Goal: Navigation & Orientation: Find specific page/section

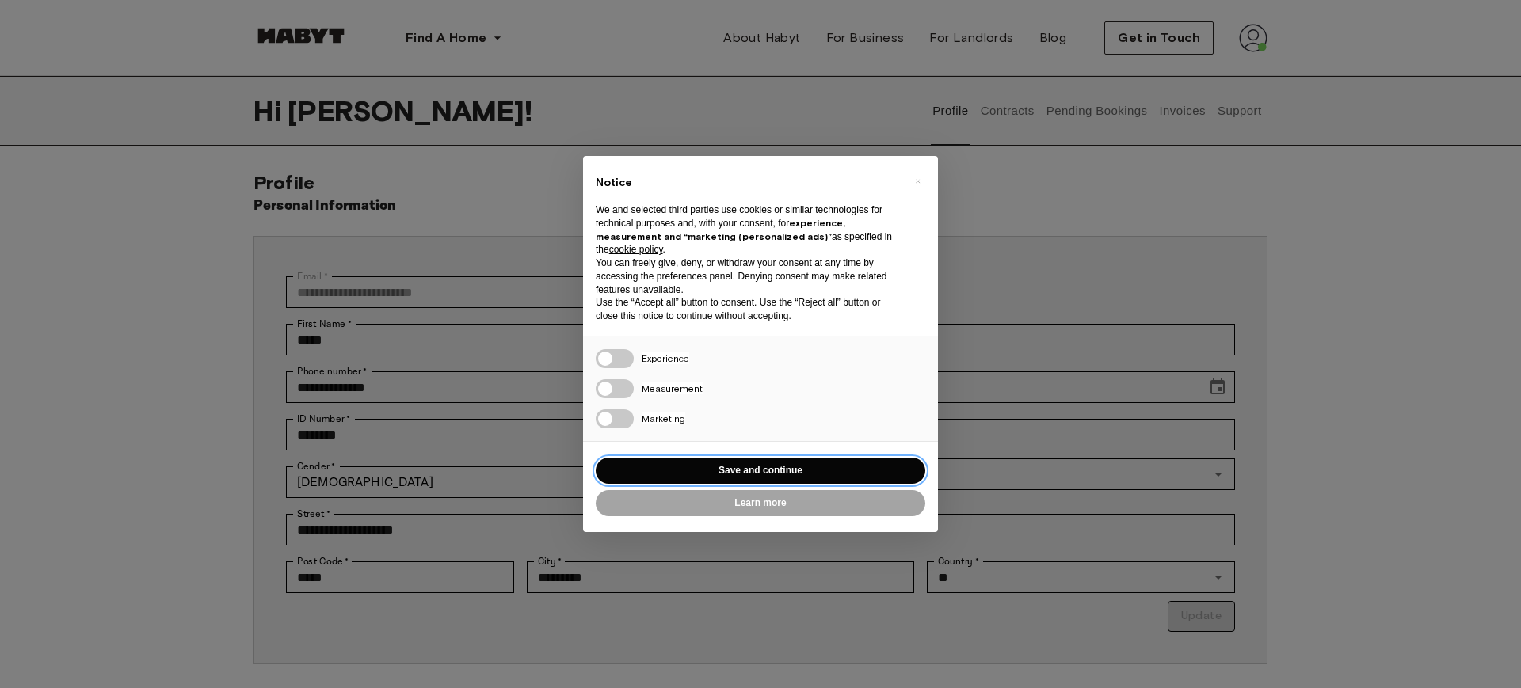
click at [710, 469] on button "Save and continue" at bounding box center [761, 471] width 330 height 26
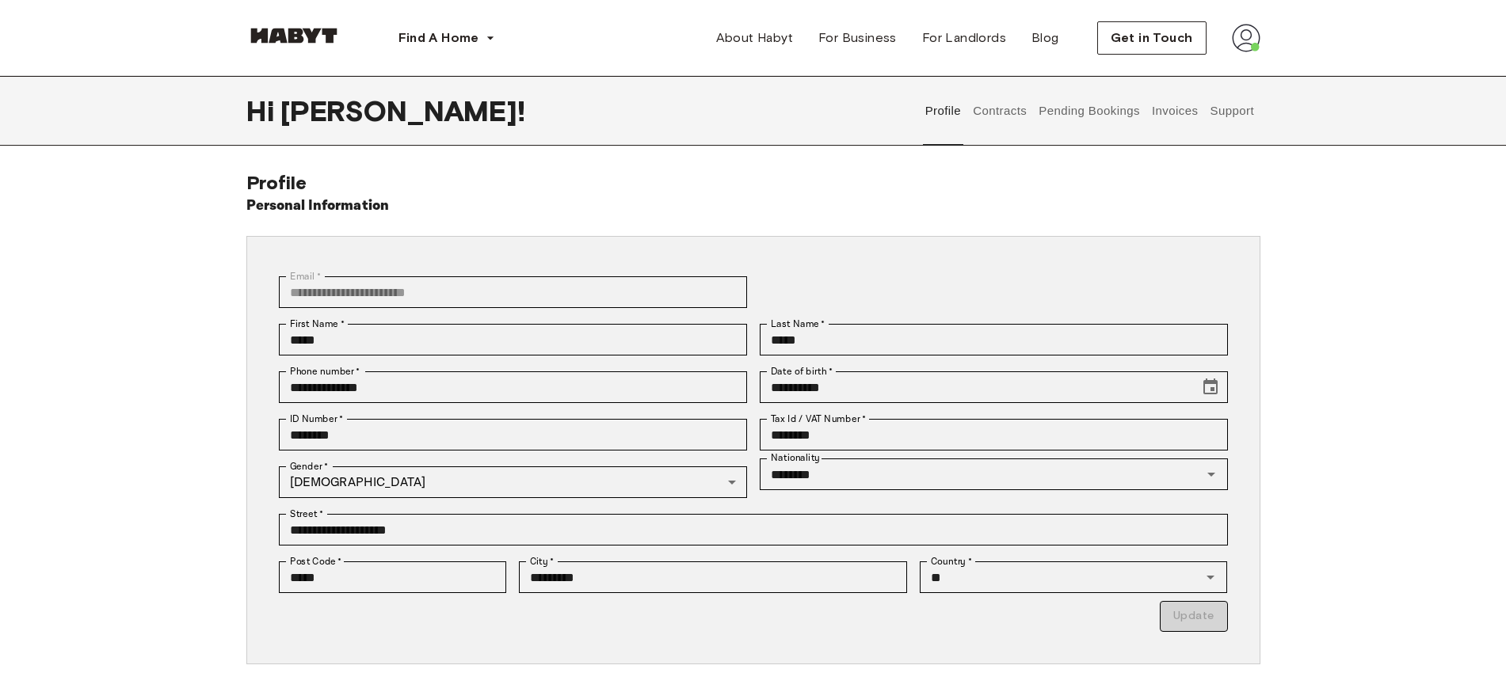
click at [1256, 43] on img at bounding box center [1246, 38] width 29 height 29
click at [1193, 74] on span "Profile" at bounding box center [1198, 74] width 40 height 19
click at [1001, 105] on button "Contracts" at bounding box center [1000, 111] width 58 height 70
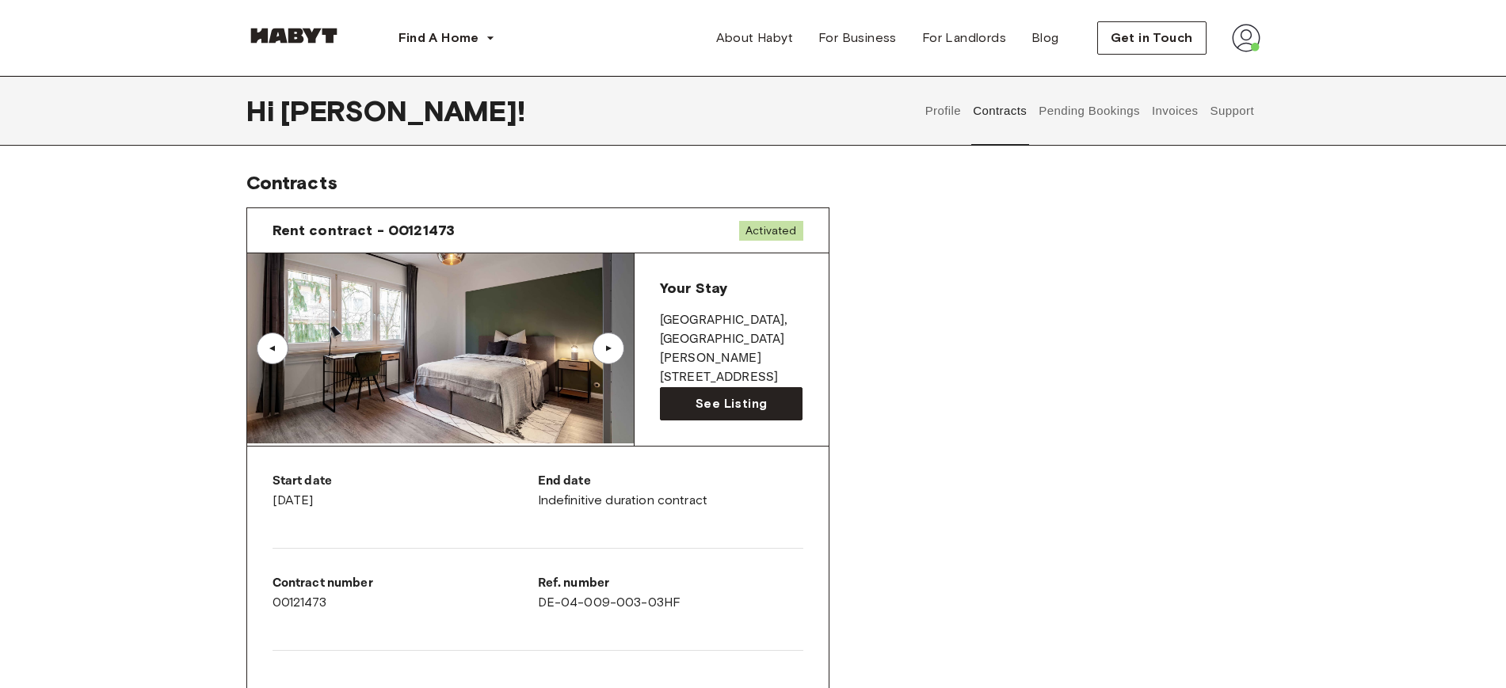
click at [1054, 115] on button "Pending Bookings" at bounding box center [1089, 111] width 105 height 70
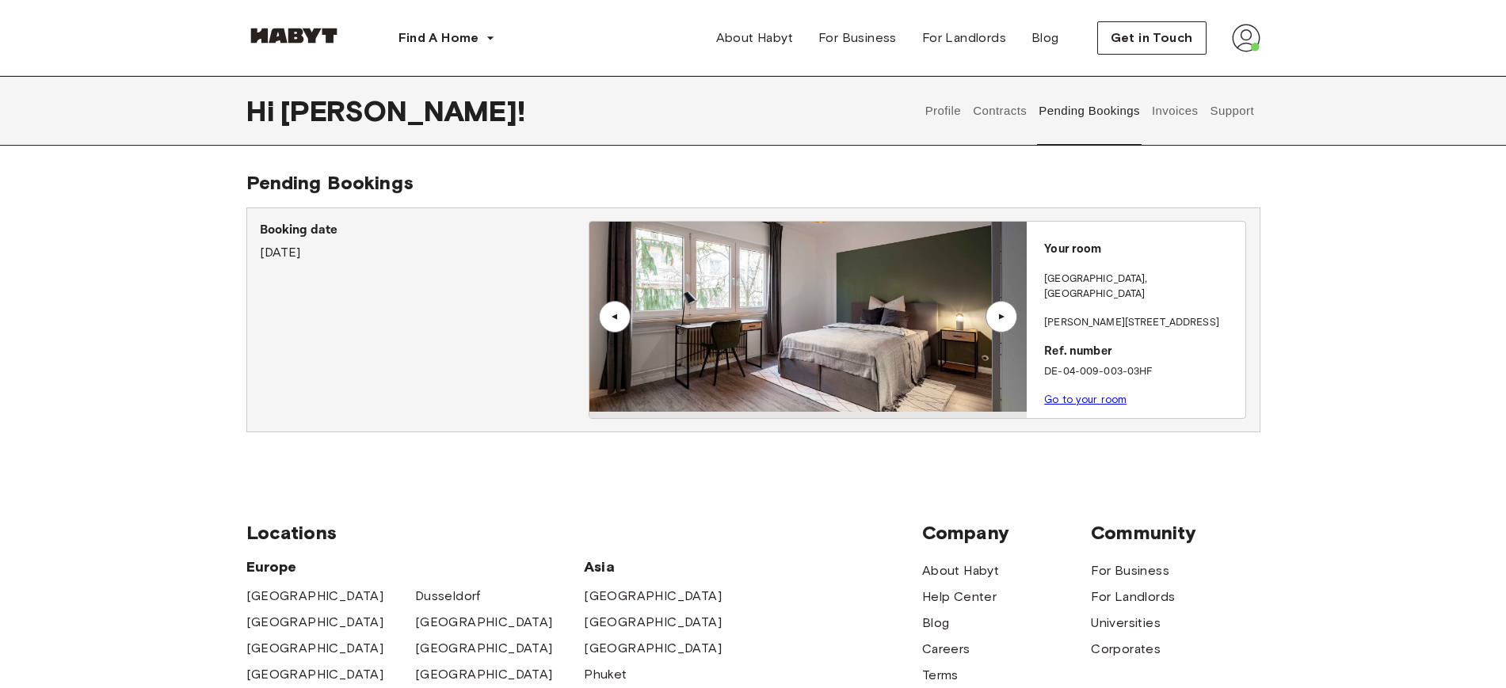
click at [997, 310] on div "▲" at bounding box center [1001, 317] width 32 height 32
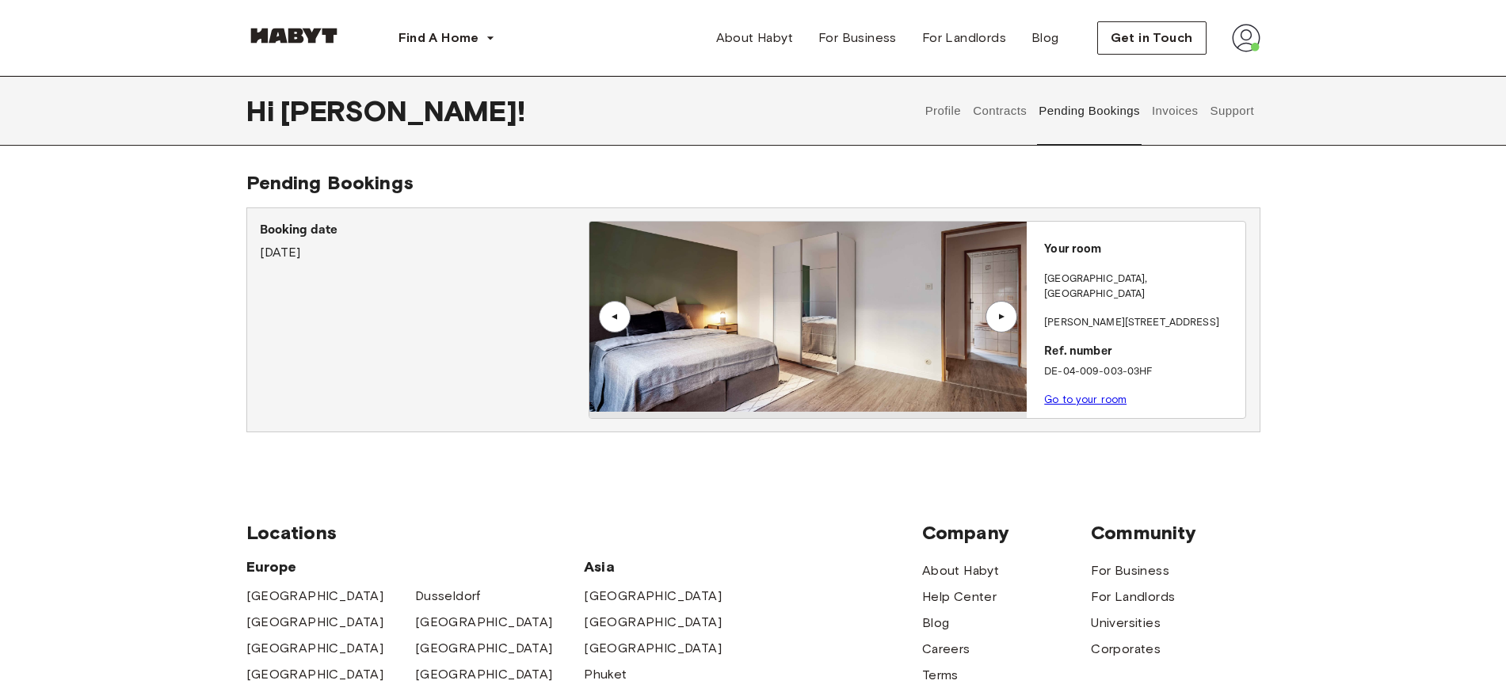
click at [997, 310] on div "▲" at bounding box center [1001, 317] width 32 height 32
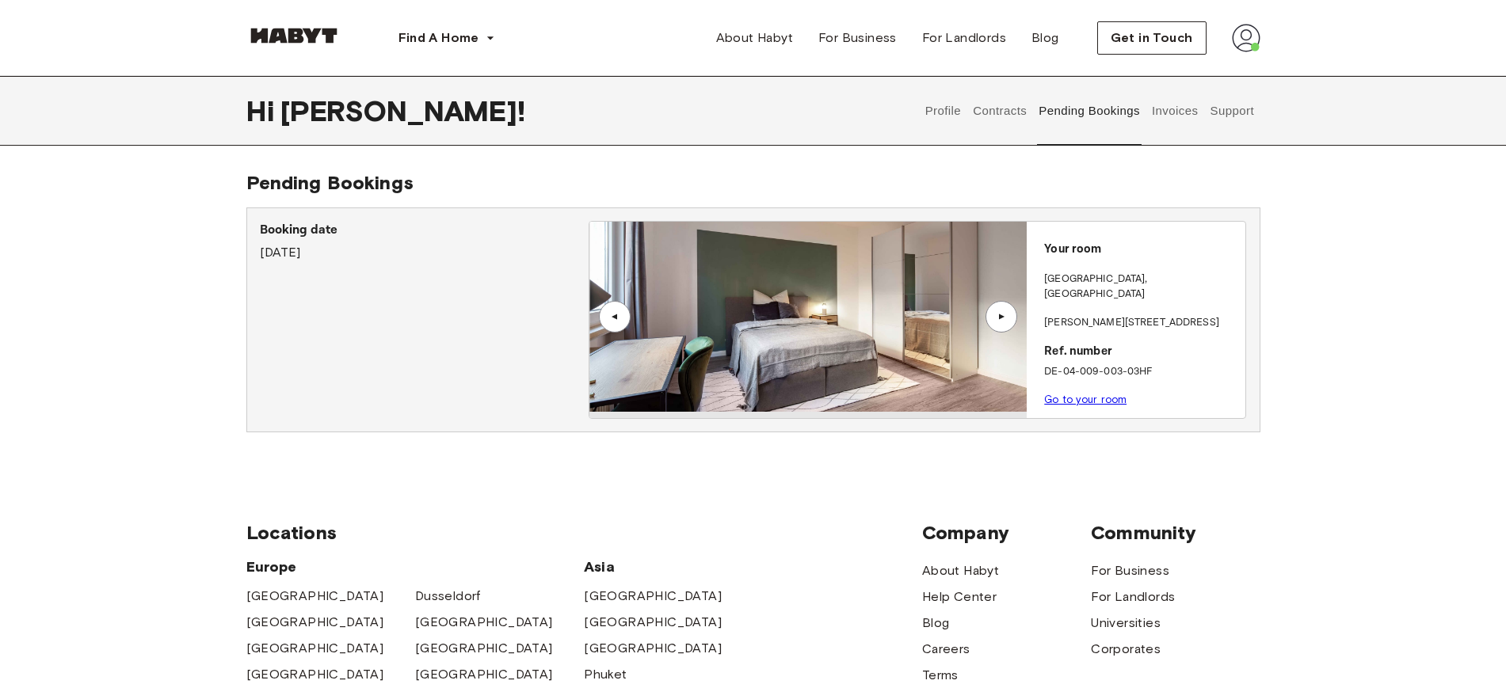
click at [997, 310] on div "▲" at bounding box center [1001, 317] width 32 height 32
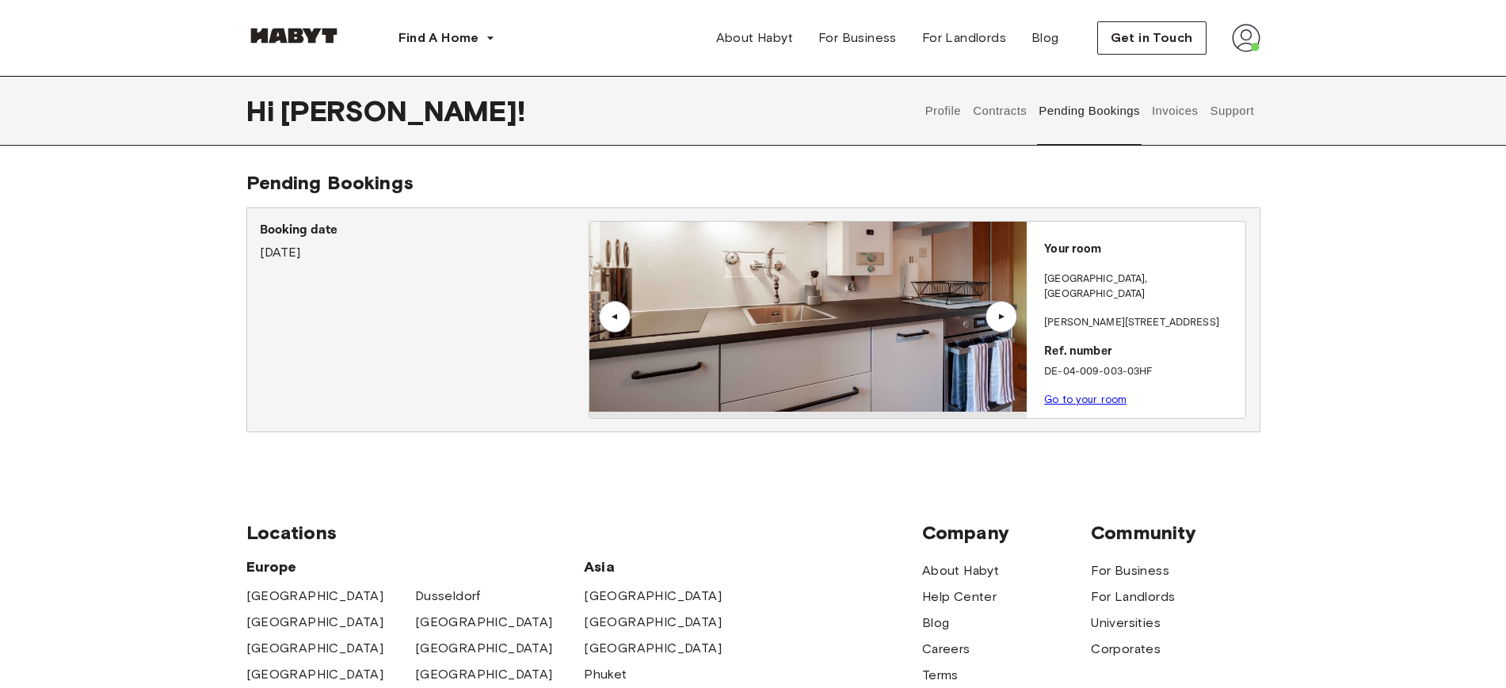
click at [997, 310] on div "▲" at bounding box center [1001, 317] width 32 height 32
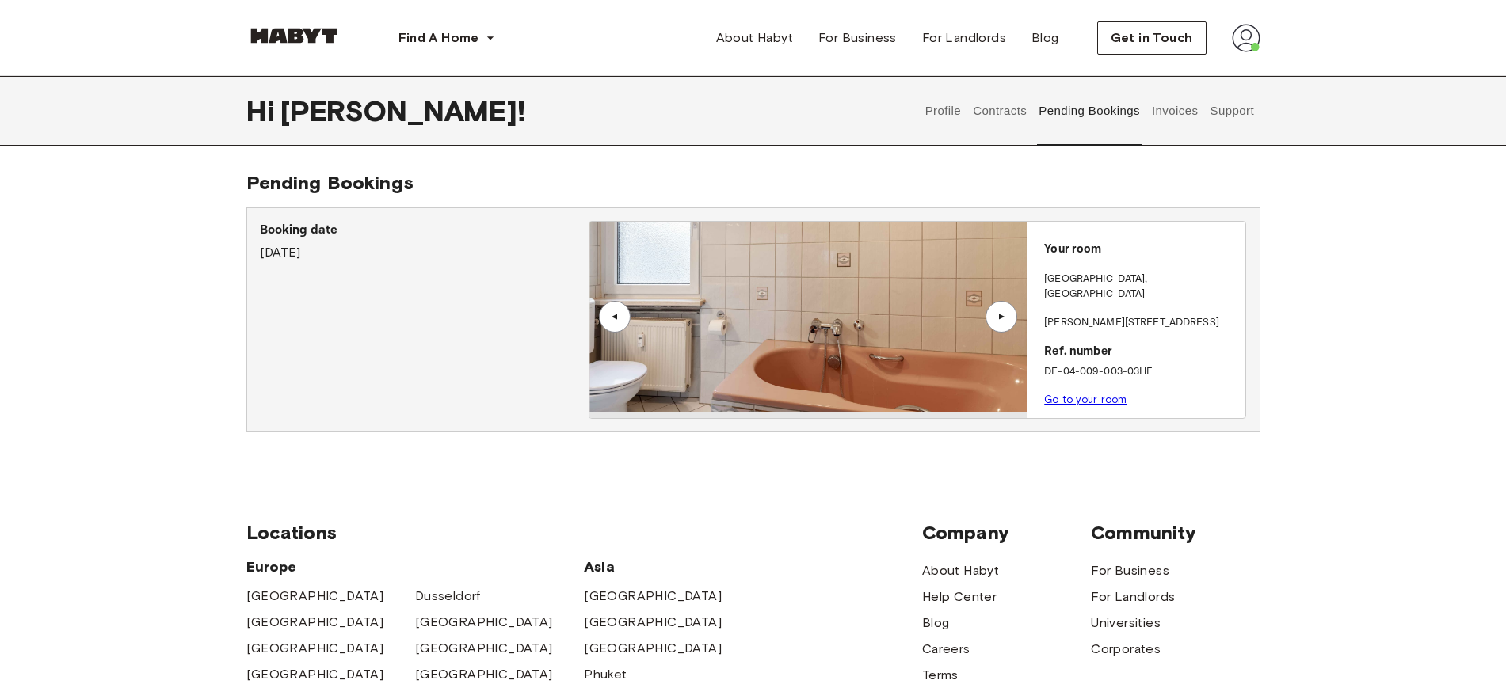
click at [997, 310] on div "▲" at bounding box center [1001, 317] width 32 height 32
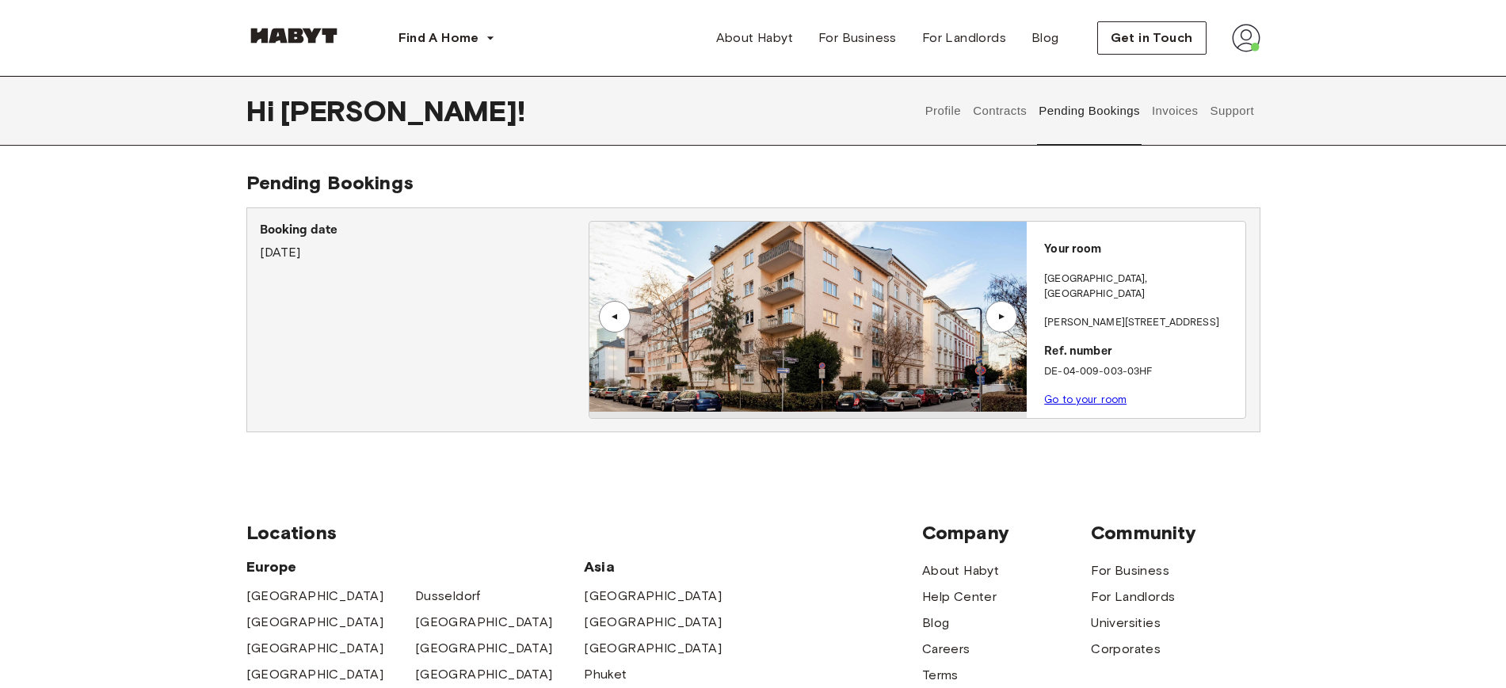
click at [997, 310] on div "▲" at bounding box center [1001, 317] width 32 height 32
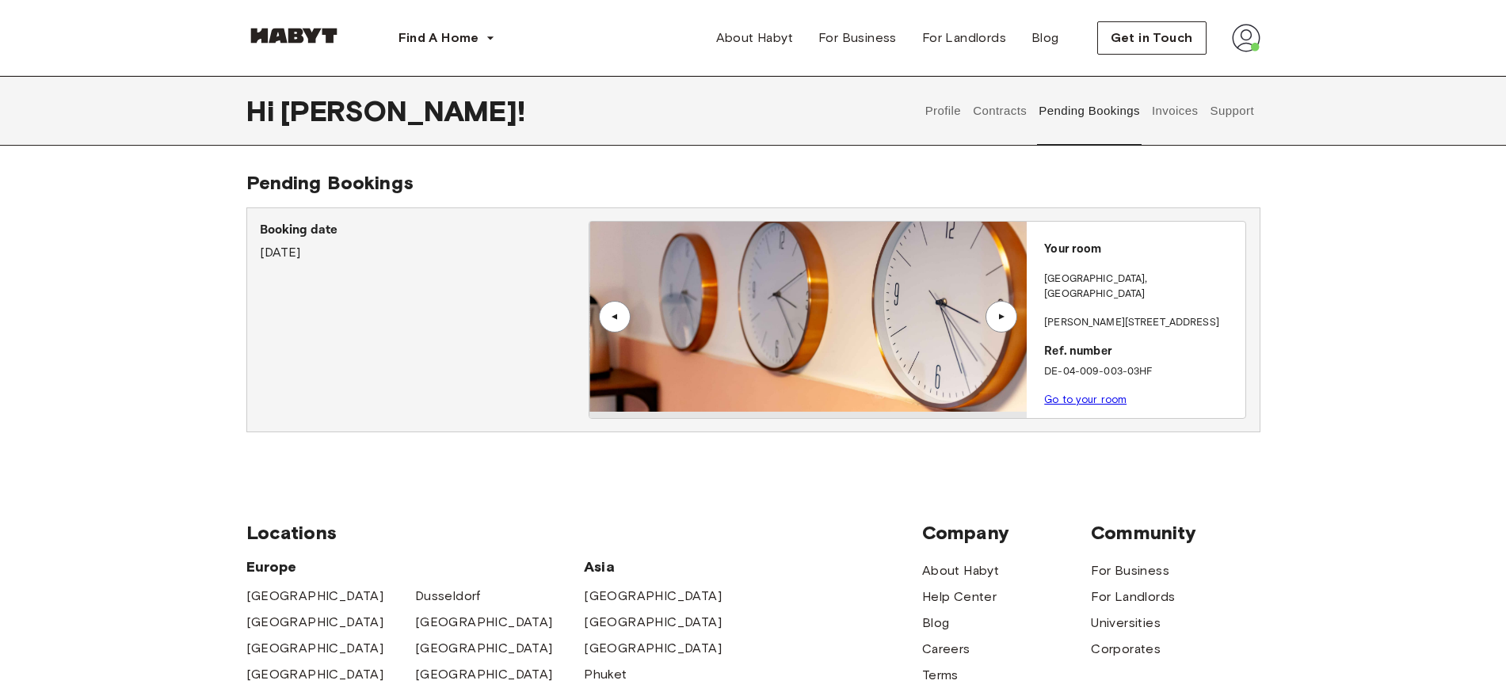
click at [997, 310] on div "▲" at bounding box center [1001, 317] width 32 height 32
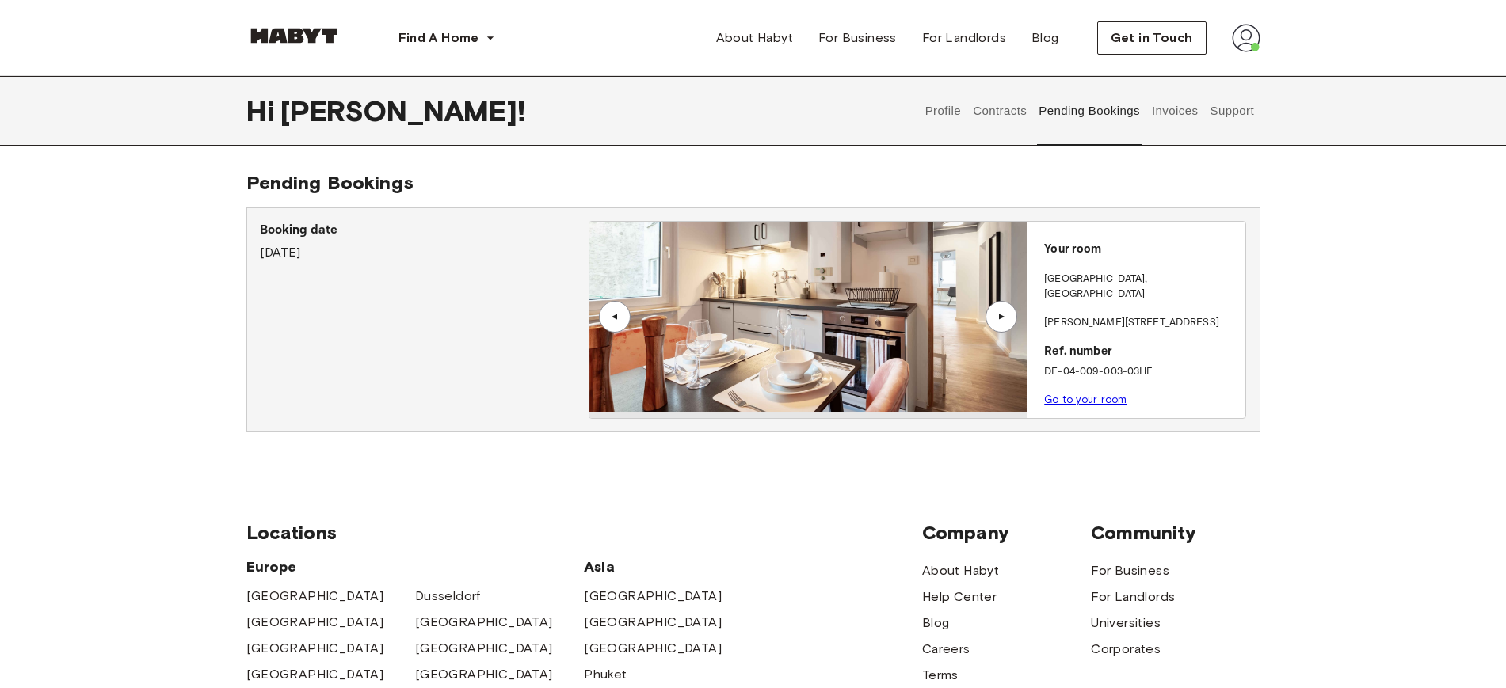
click at [997, 310] on div "▲" at bounding box center [1001, 317] width 32 height 32
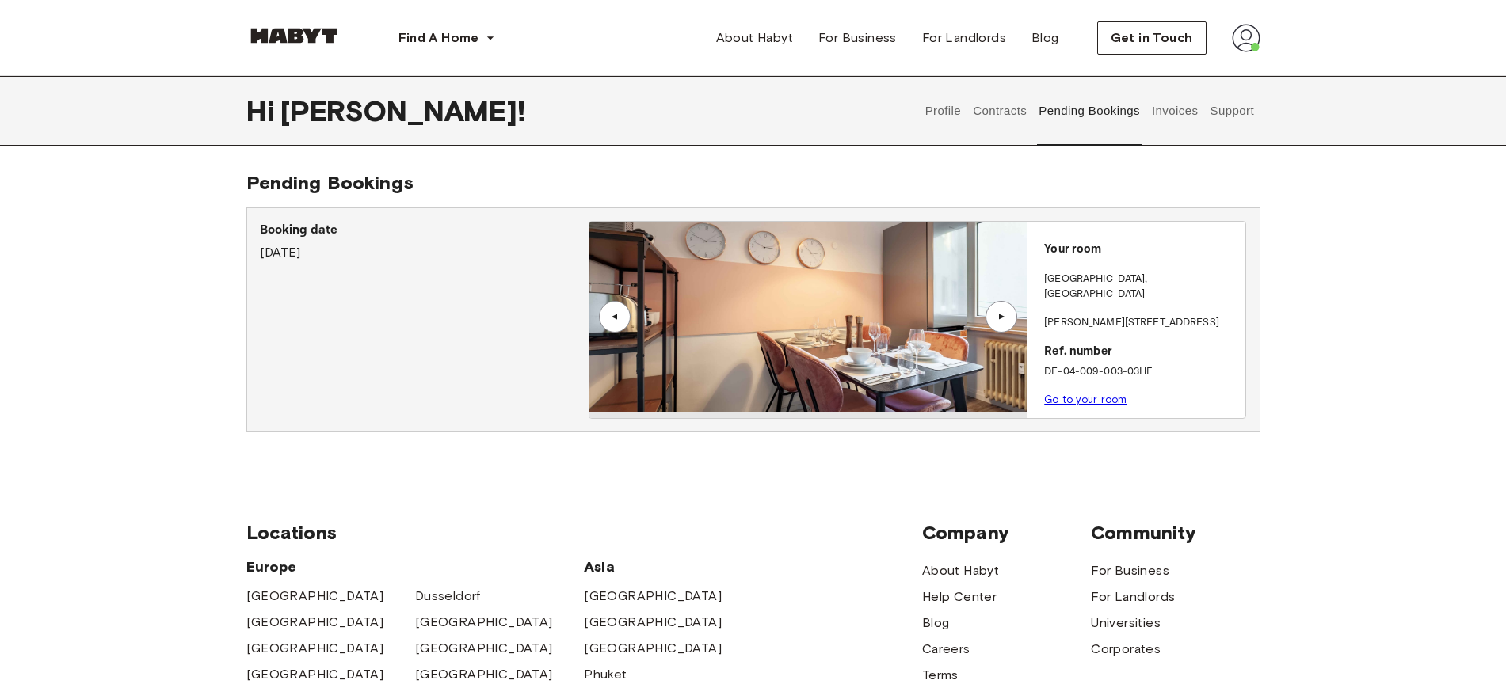
click at [1000, 312] on div "▲" at bounding box center [1001, 317] width 16 height 10
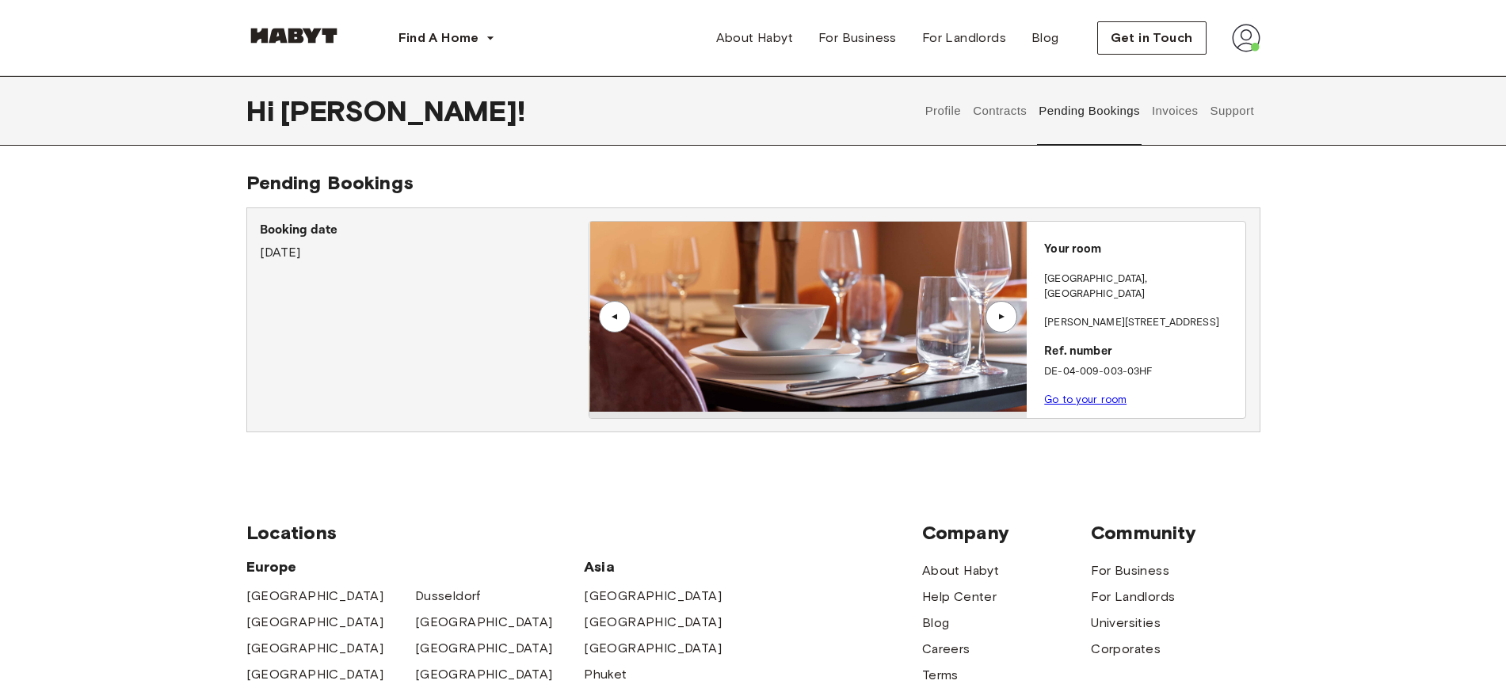
click at [1000, 312] on div "▲" at bounding box center [1001, 317] width 16 height 10
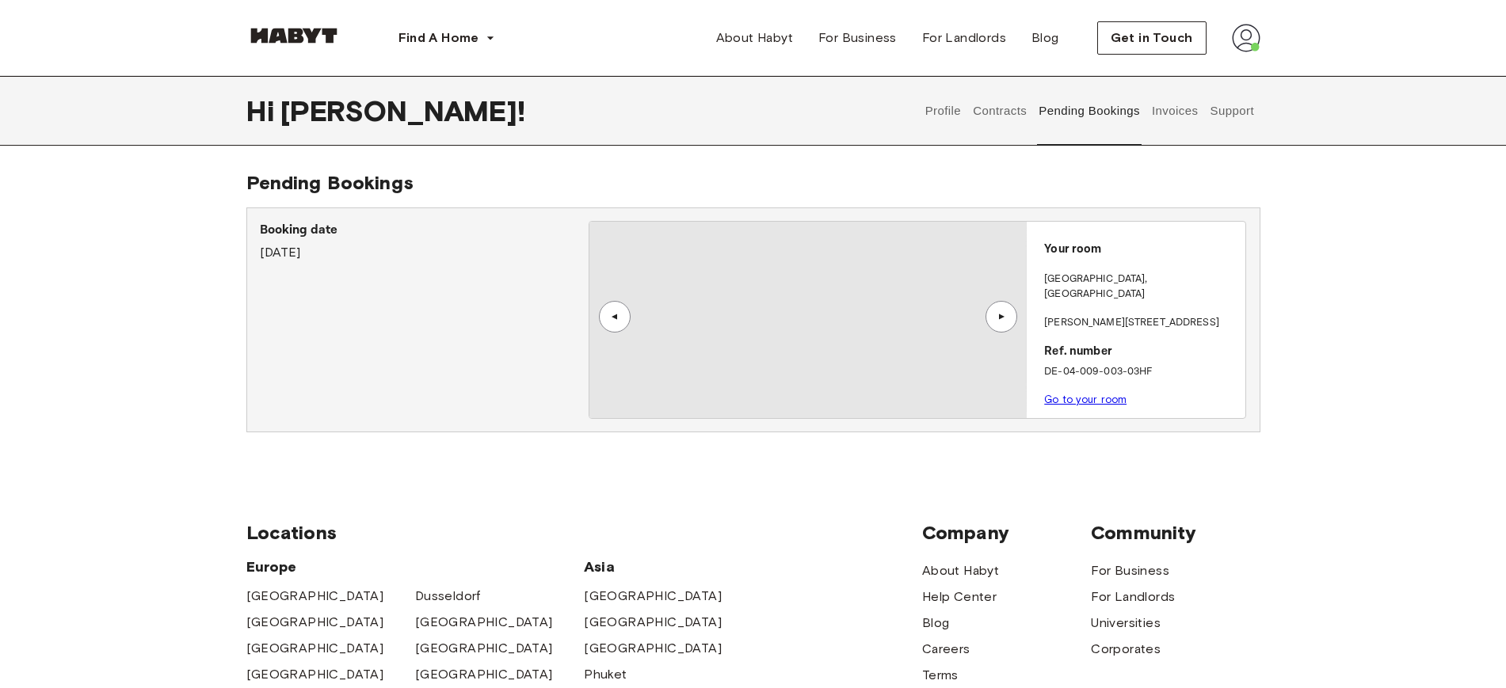
click at [1000, 312] on div "▲" at bounding box center [1001, 317] width 16 height 10
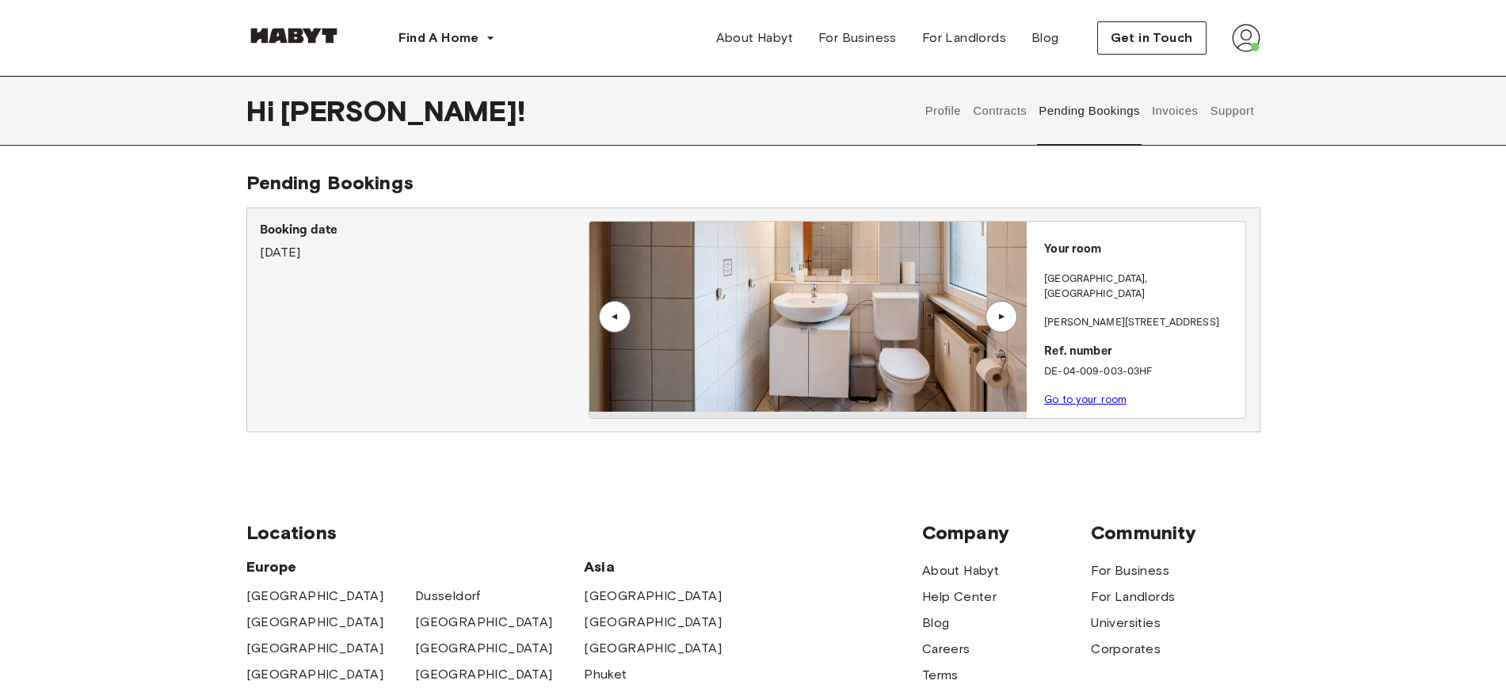
click at [1062, 394] on link "Go to your room" at bounding box center [1085, 400] width 82 height 12
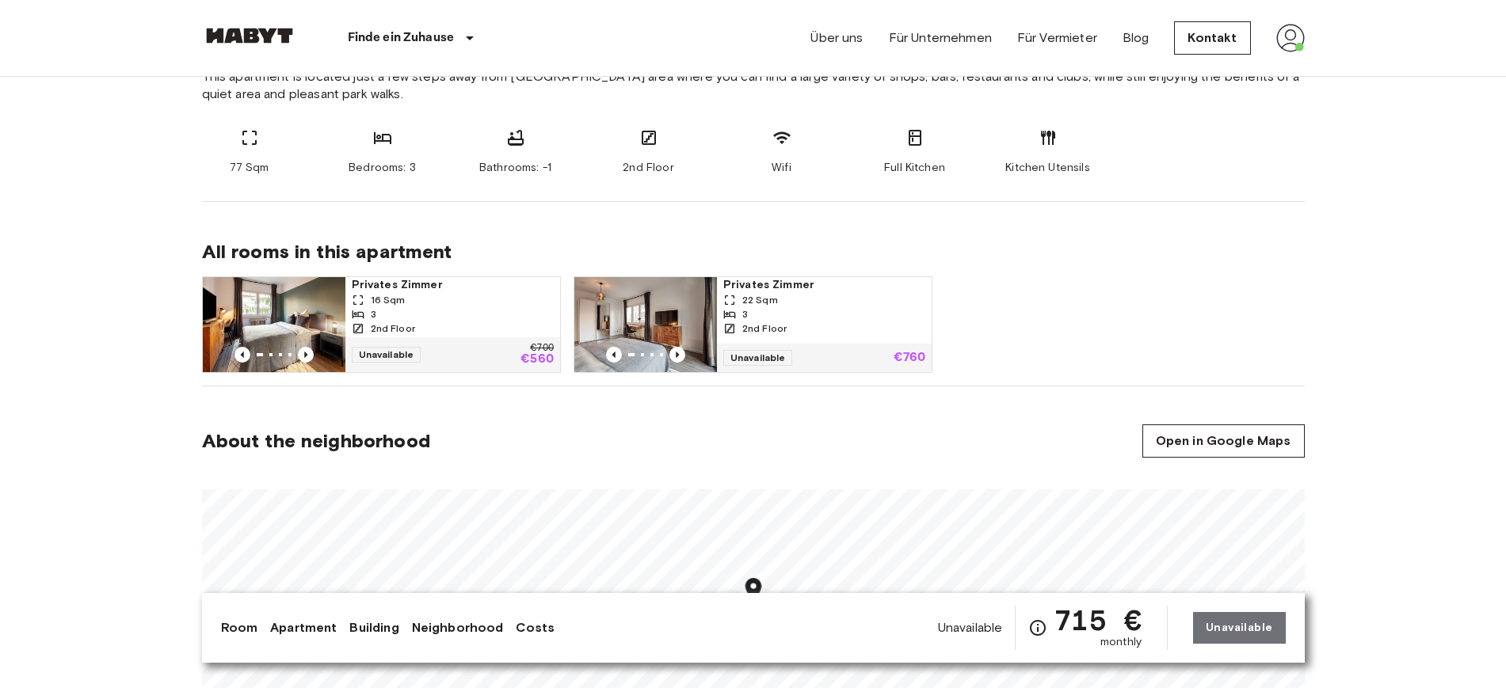
scroll to position [693, 0]
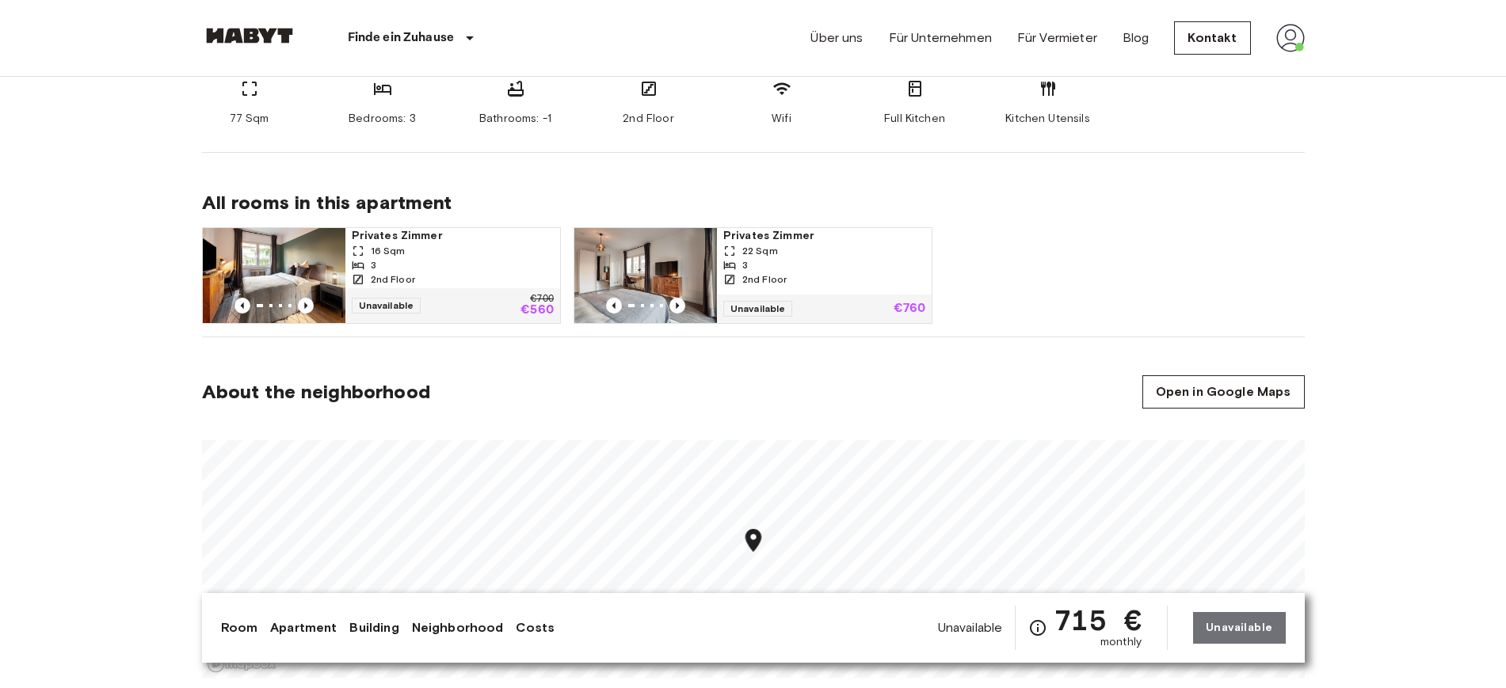
click at [773, 239] on span "Privates Zimmer" at bounding box center [824, 236] width 202 height 16
click at [1084, 198] on span "All rooms in this apartment" at bounding box center [753, 203] width 1103 height 24
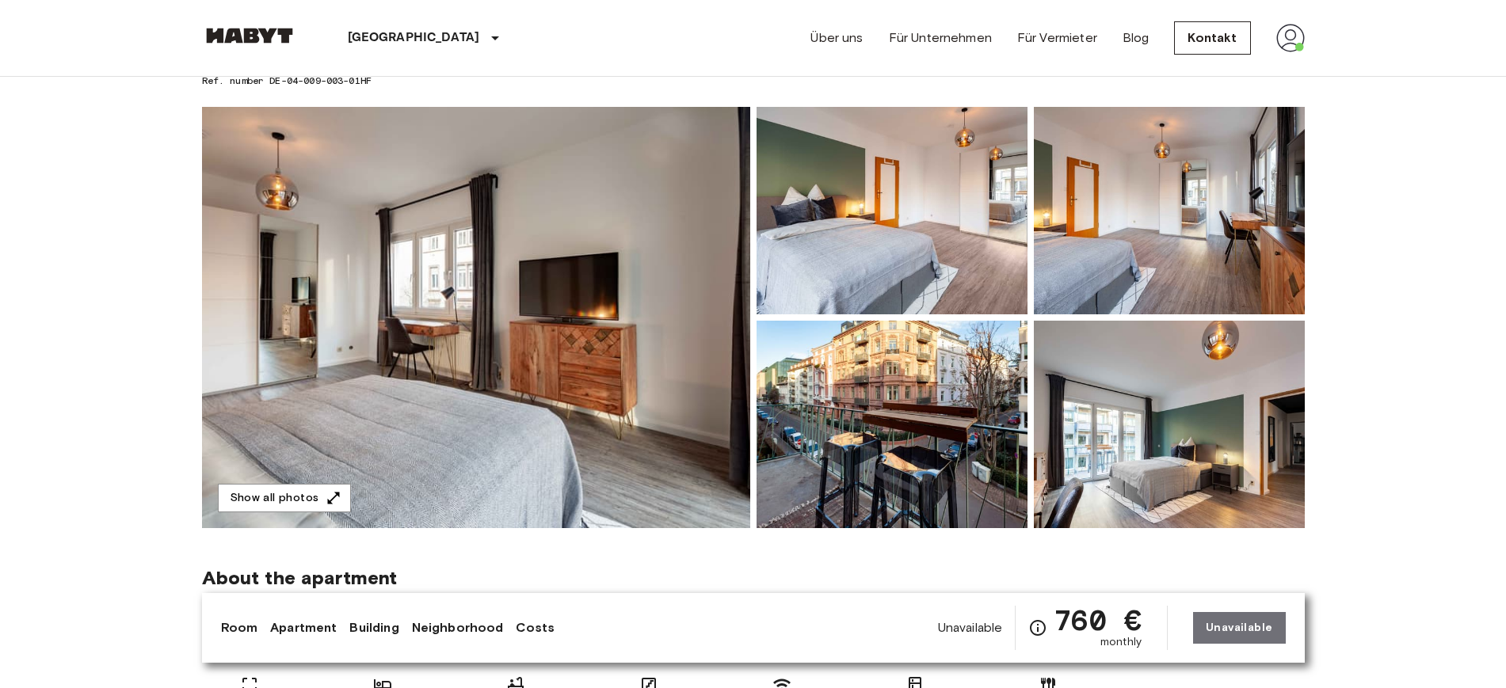
scroll to position [99, 0]
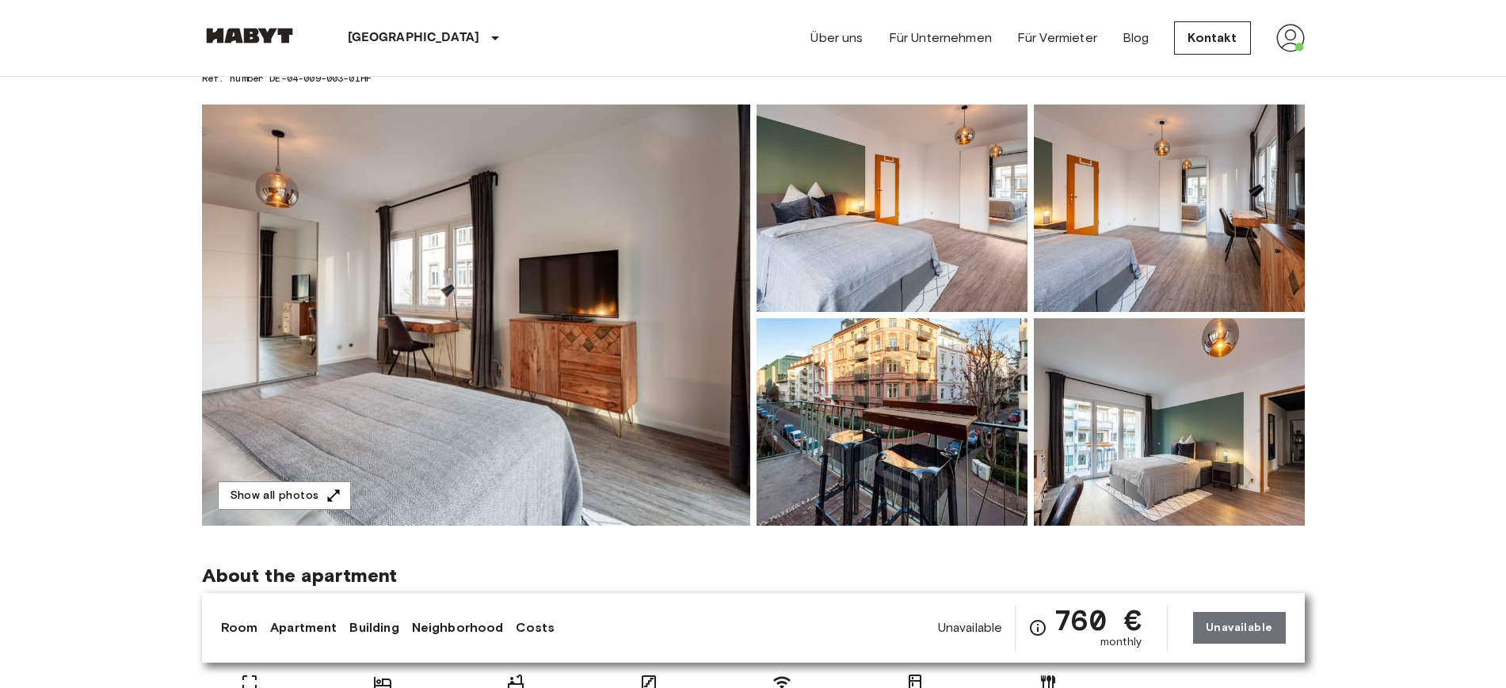
click at [970, 254] on img at bounding box center [891, 209] width 271 height 208
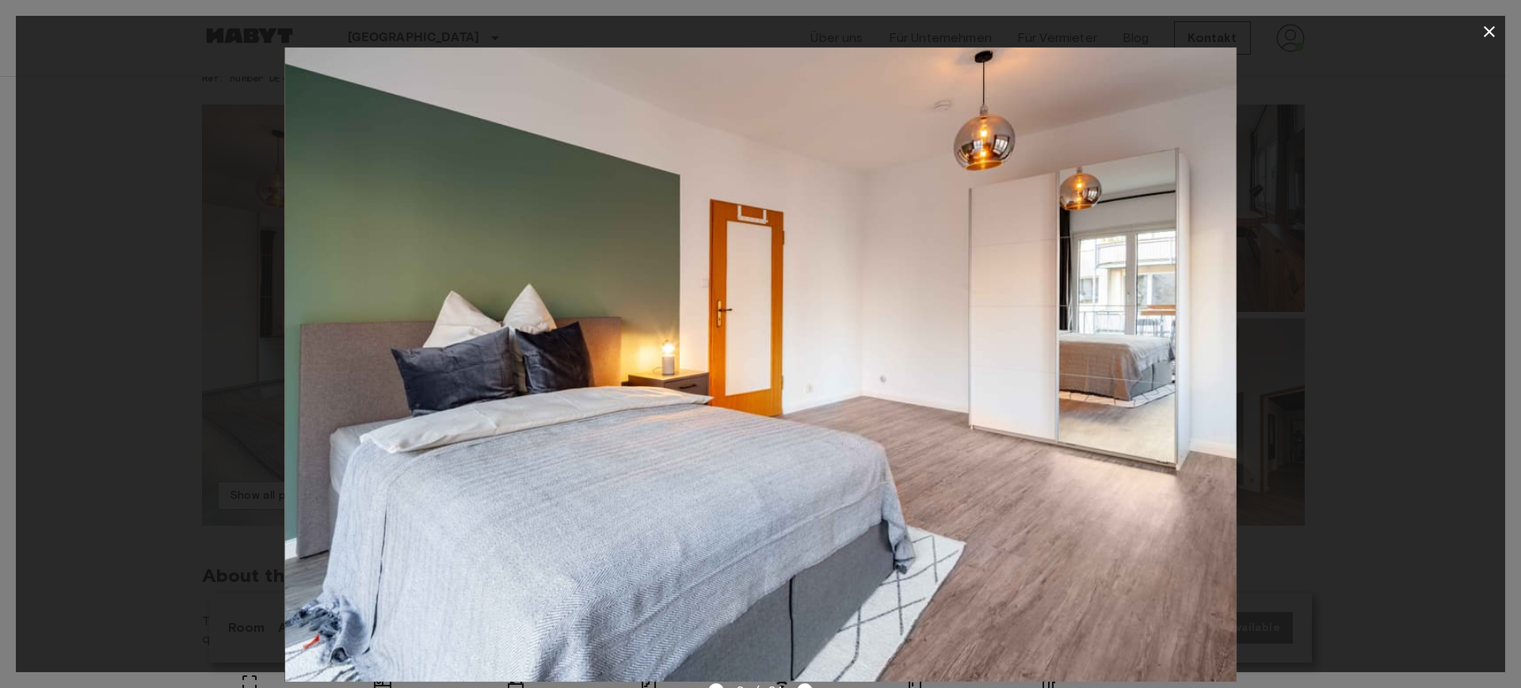
click at [1392, 294] on div at bounding box center [760, 365] width 1489 height 634
click at [1491, 30] on icon "button" at bounding box center [1489, 31] width 19 height 19
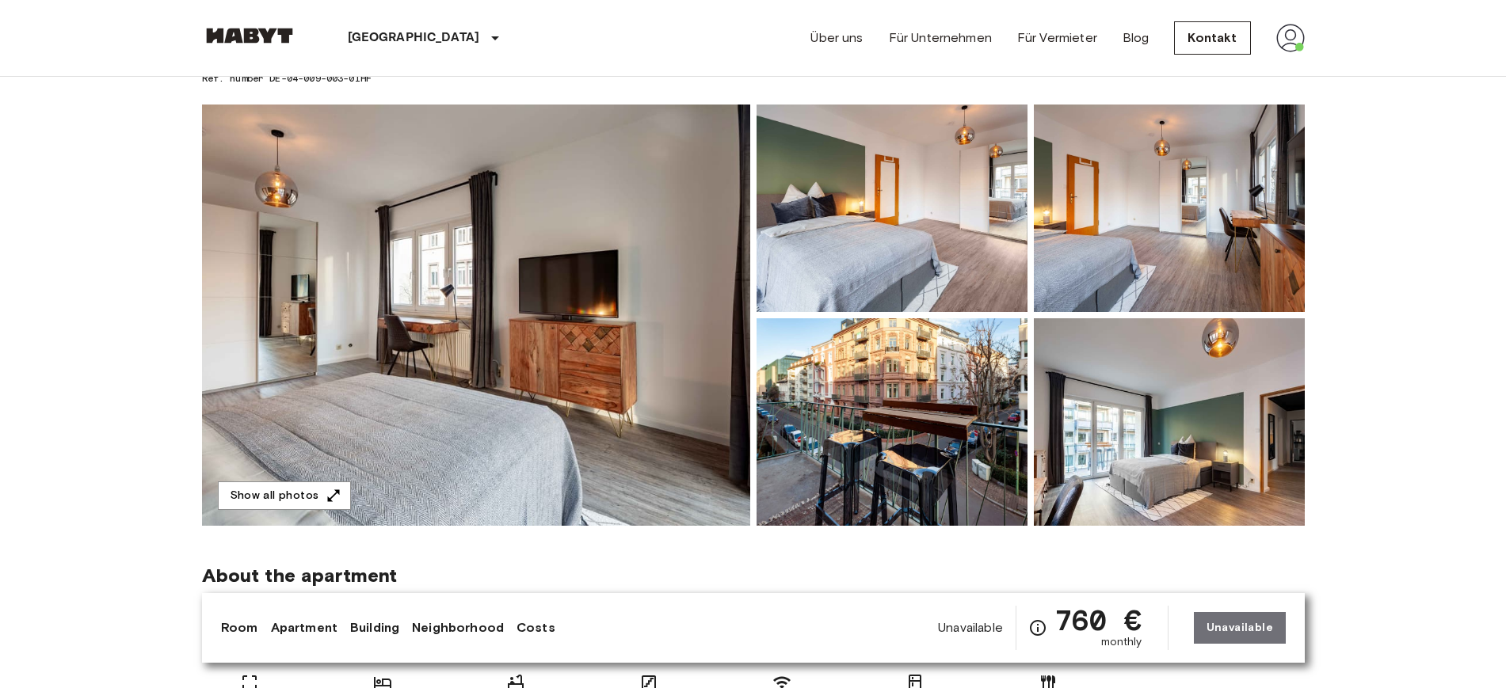
click at [1276, 183] on img at bounding box center [1169, 209] width 271 height 208
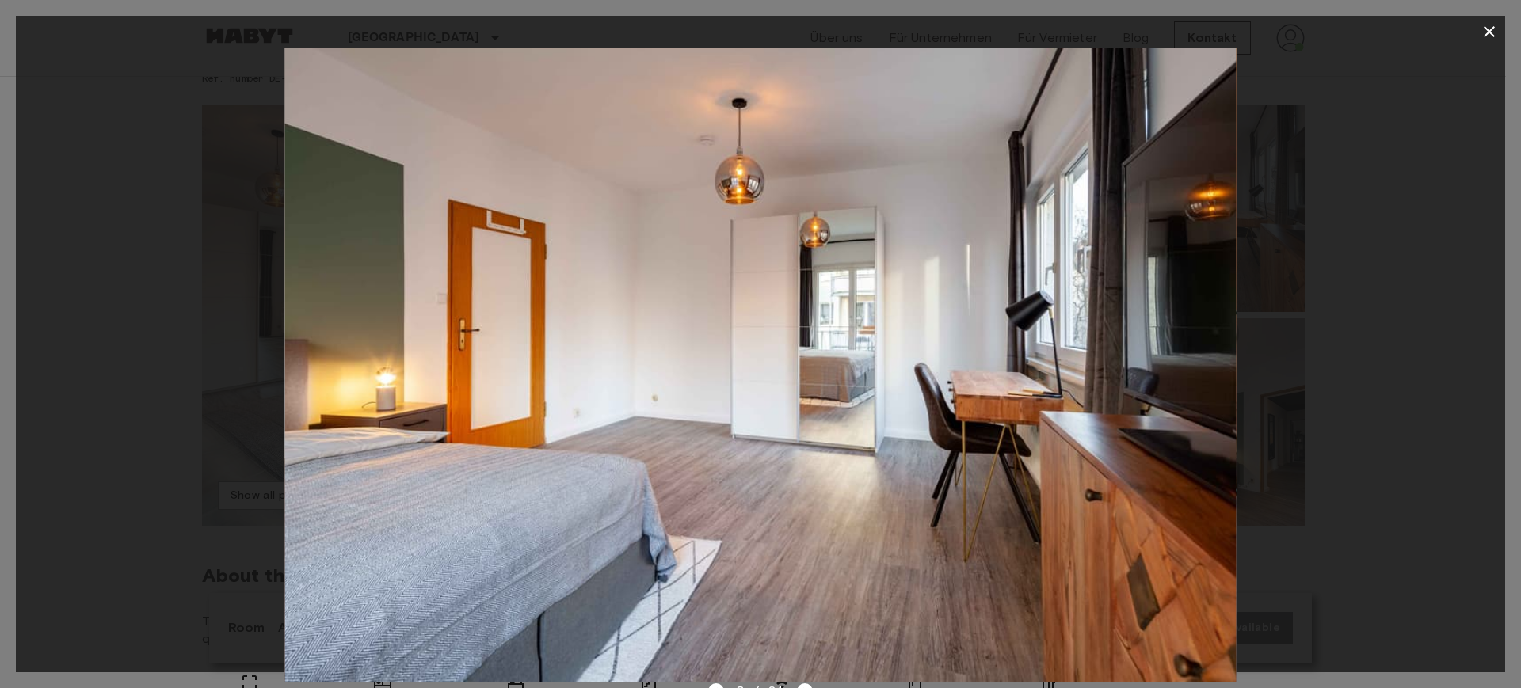
click at [1486, 31] on icon "button" at bounding box center [1489, 31] width 19 height 19
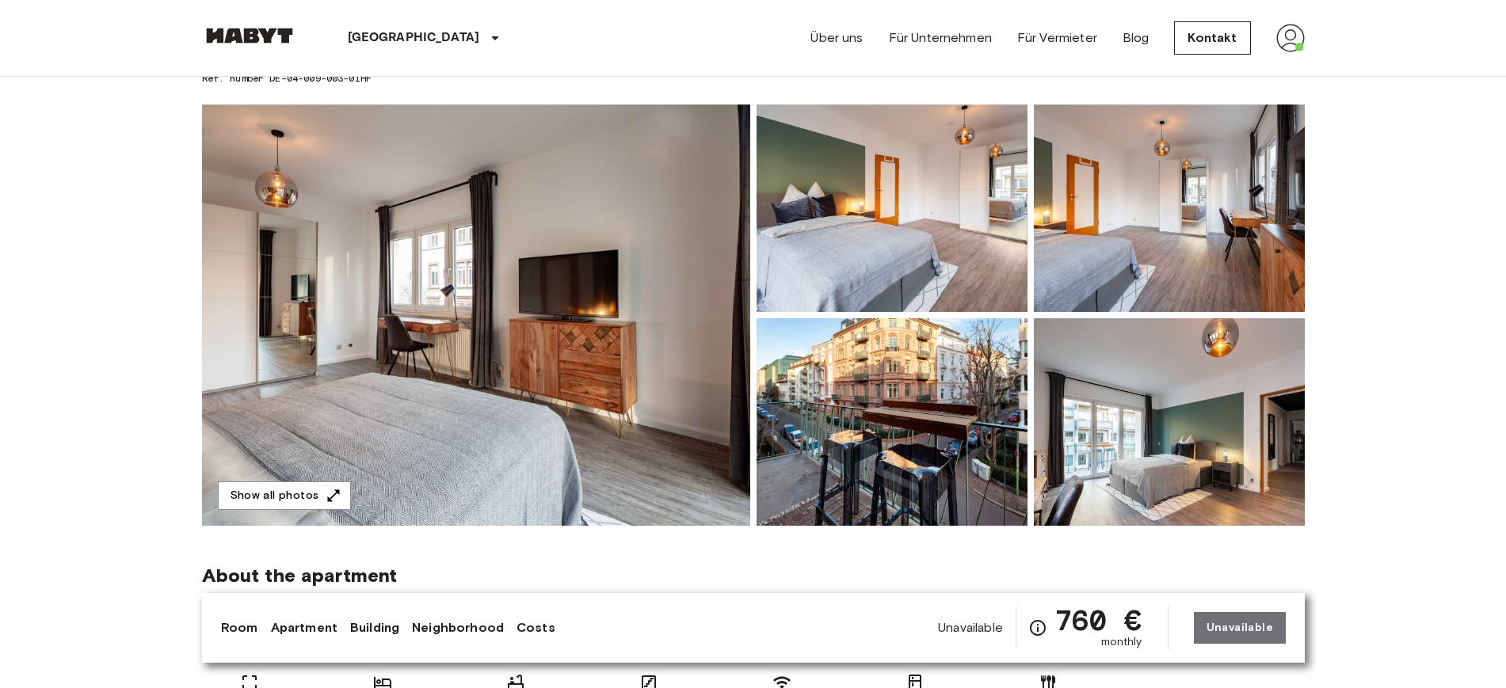
click at [1139, 331] on img at bounding box center [1169, 422] width 271 height 208
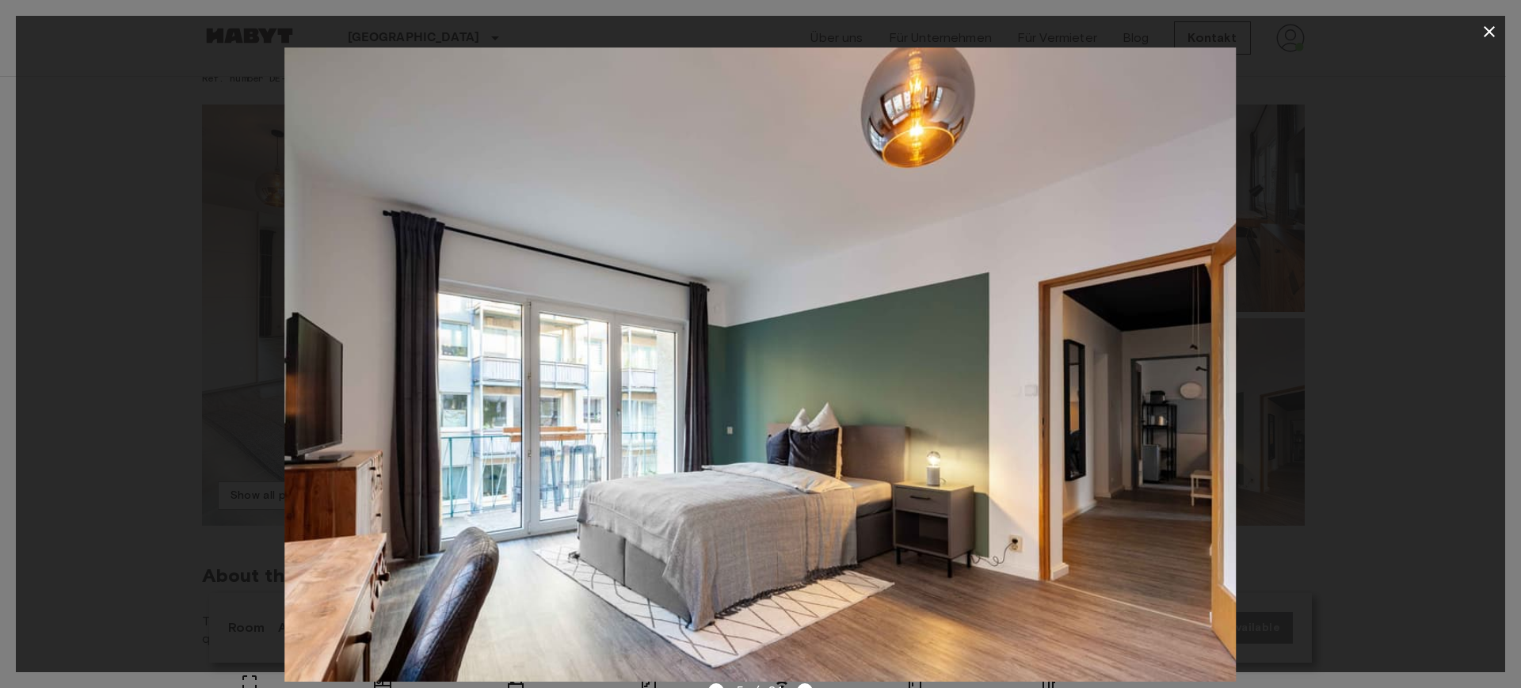
click at [1490, 35] on icon "button" at bounding box center [1489, 31] width 19 height 19
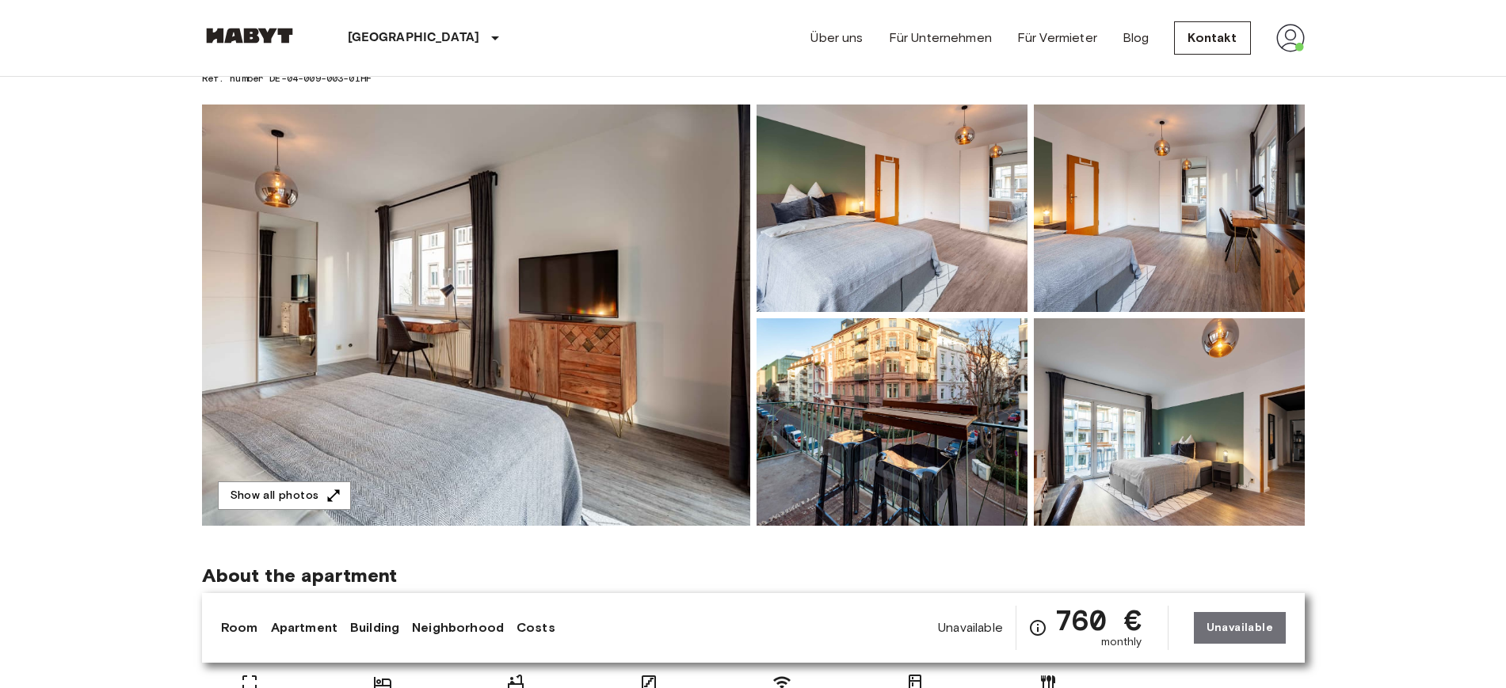
click at [972, 368] on img at bounding box center [891, 422] width 271 height 208
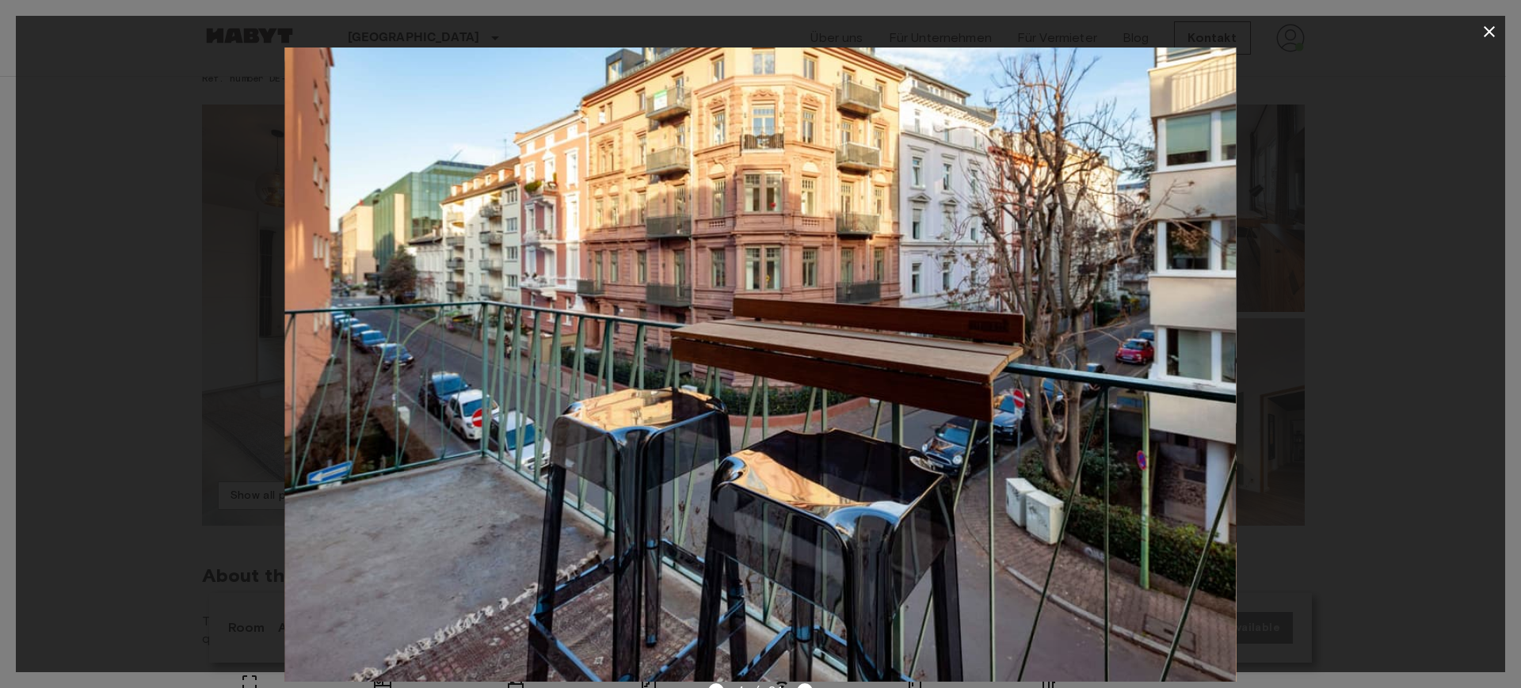
click at [1483, 30] on icon "button" at bounding box center [1489, 31] width 19 height 19
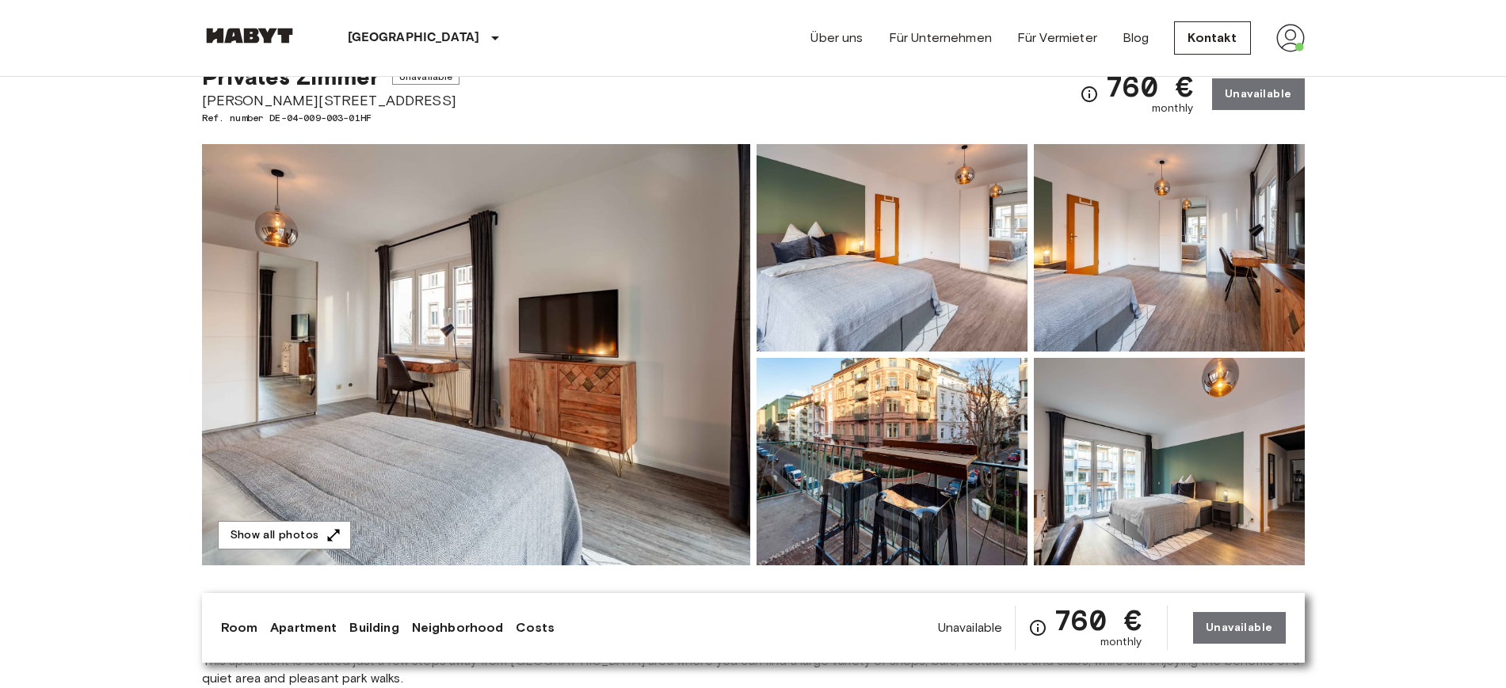
scroll to position [0, 0]
